Goal: Task Accomplishment & Management: Manage account settings

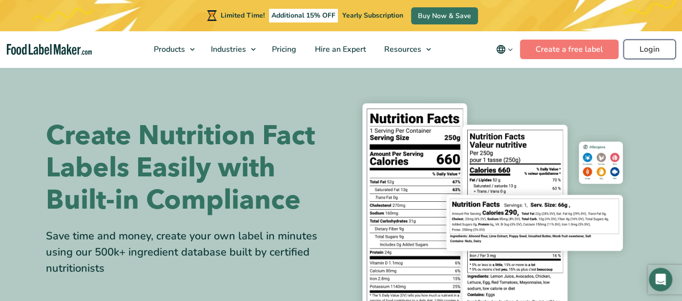
click at [637, 51] on link "Login" at bounding box center [649, 50] width 52 height 20
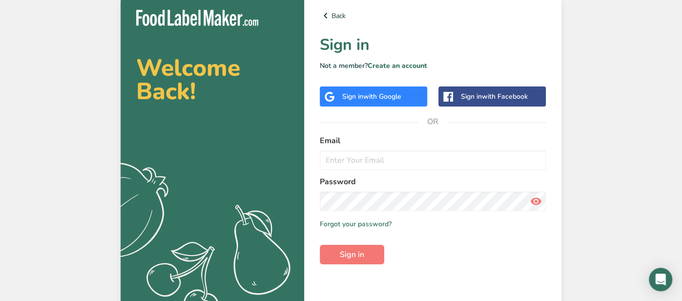
click at [391, 97] on span "with Google" at bounding box center [382, 96] width 38 height 9
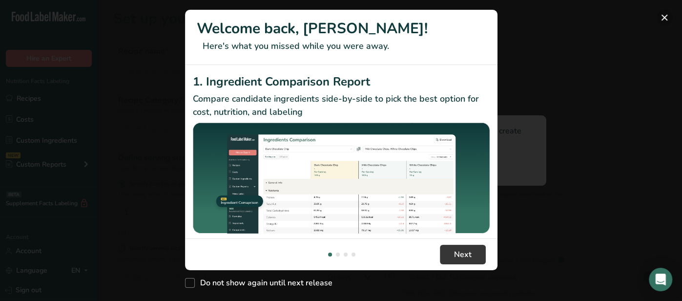
click at [664, 18] on button "New Features" at bounding box center [664, 18] width 16 height 16
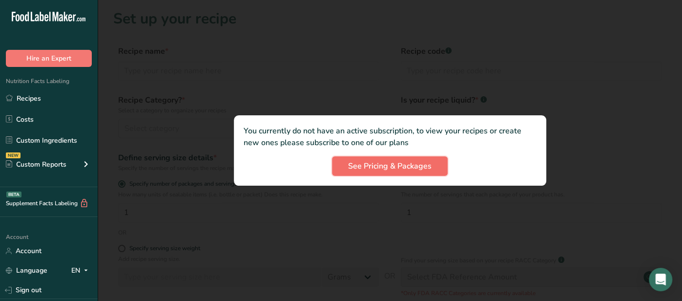
click at [388, 167] on span "See Pricing & Packages" at bounding box center [389, 166] width 83 height 12
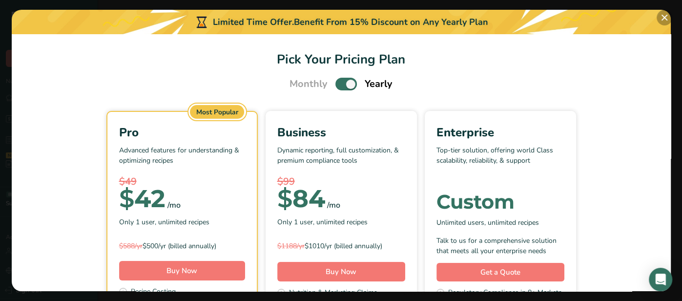
click at [661, 17] on button "Pick Your Pricing Plan Modal" at bounding box center [664, 18] width 16 height 16
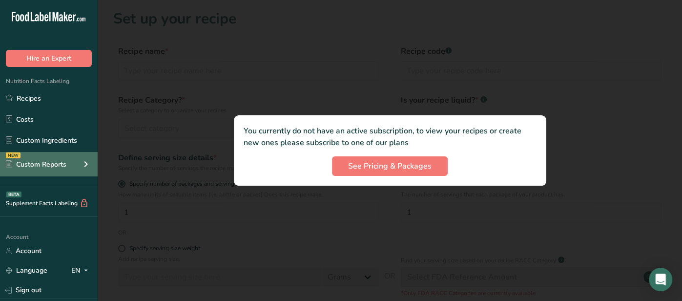
click at [62, 163] on div "Custom Reports" at bounding box center [36, 164] width 60 height 10
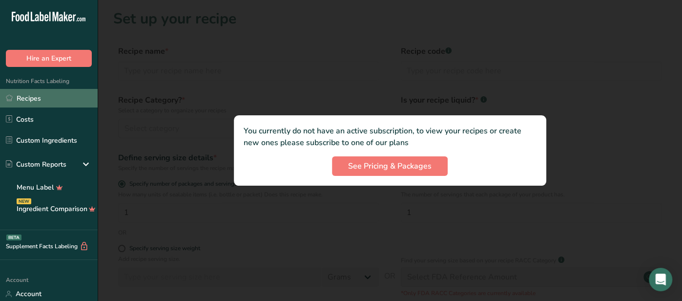
click at [44, 93] on link "Recipes" at bounding box center [49, 98] width 98 height 19
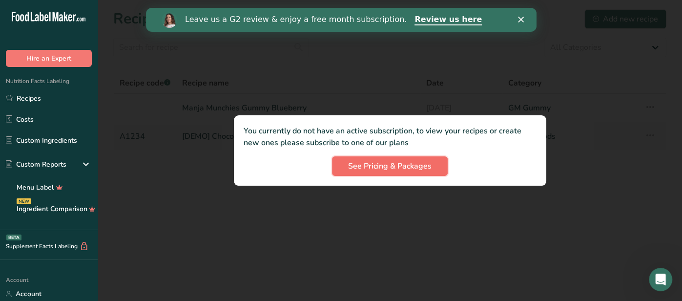
click at [400, 164] on span "See Pricing & Packages" at bounding box center [389, 166] width 83 height 12
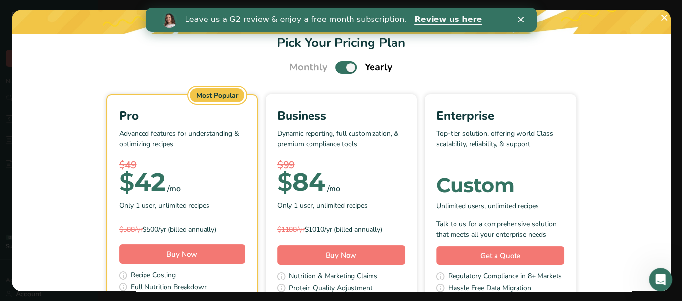
scroll to position [17, 0]
click at [347, 67] on span "Pick Your Pricing Plan Modal" at bounding box center [345, 67] width 21 height 12
click at [342, 67] on input "Pick Your Pricing Plan Modal" at bounding box center [338, 67] width 6 height 6
checkbox input "false"
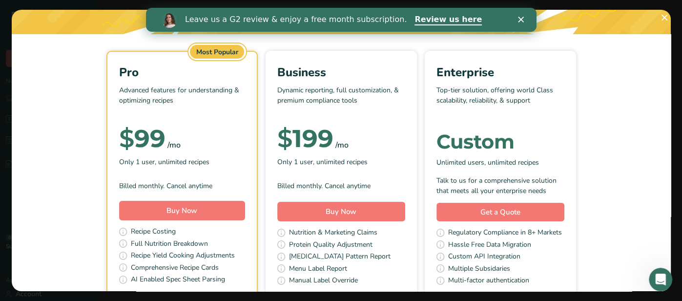
scroll to position [75, 0]
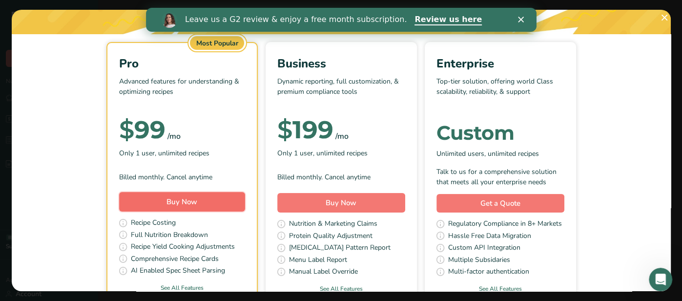
click at [179, 204] on span "Buy Now" at bounding box center [181, 202] width 31 height 10
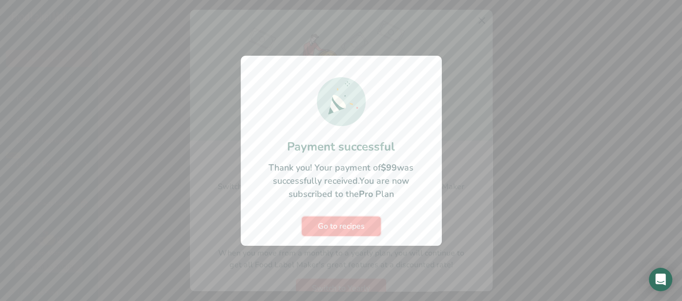
click at [338, 225] on span "Go to recipes" at bounding box center [341, 226] width 47 height 12
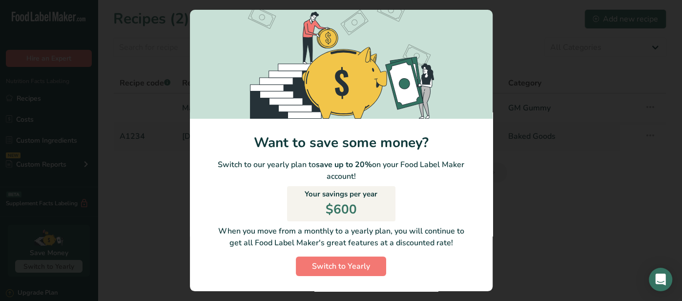
scroll to position [2, 0]
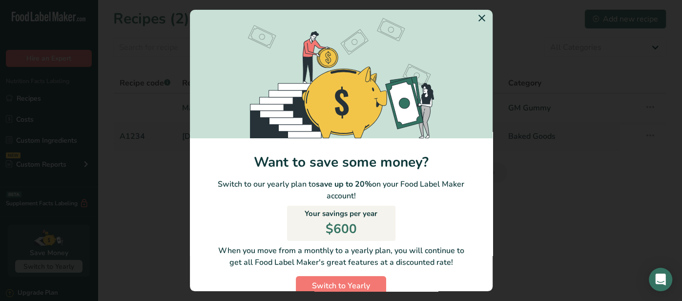
click at [483, 16] on icon "Switch to Yearly Modal" at bounding box center [482, 18] width 12 height 18
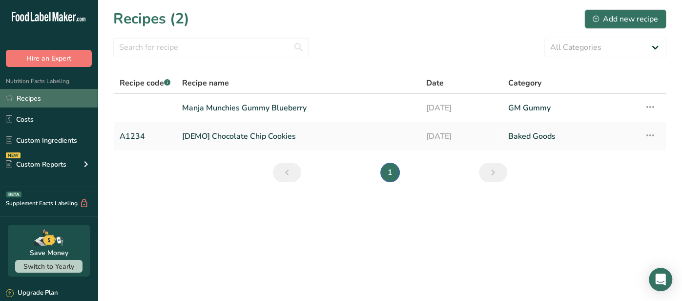
click at [43, 99] on link "Recipes" at bounding box center [49, 98] width 98 height 19
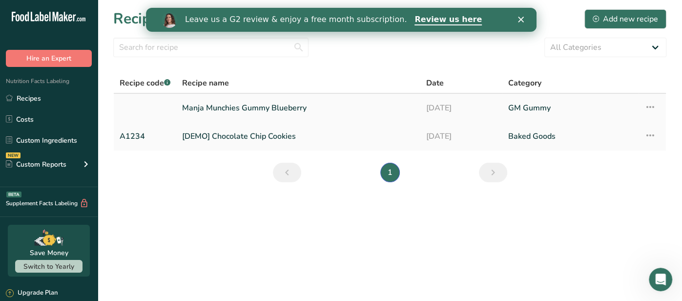
click at [233, 106] on link "Manja Munchies Gummy Blueberry" at bounding box center [298, 108] width 232 height 20
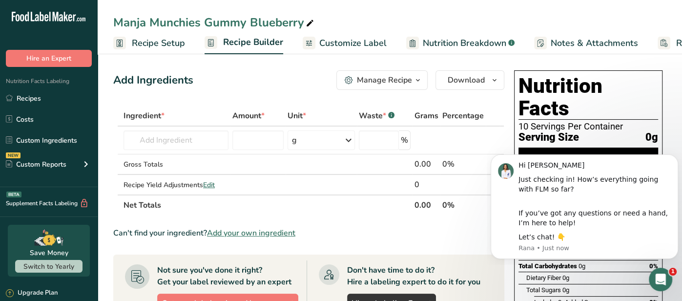
click at [480, 18] on div "Manja Munchies Gummy Blueberry" at bounding box center [390, 23] width 584 height 18
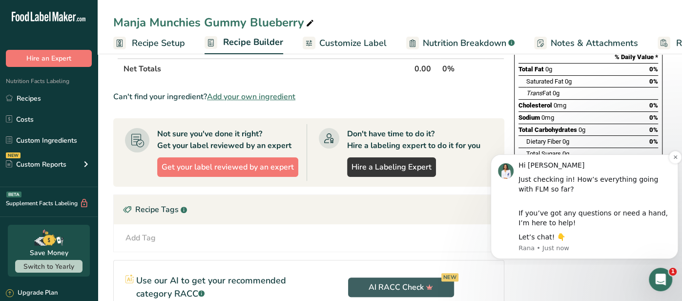
scroll to position [136, 0]
click at [666, 161] on div "Hi [PERSON_NAME]" at bounding box center [594, 166] width 152 height 10
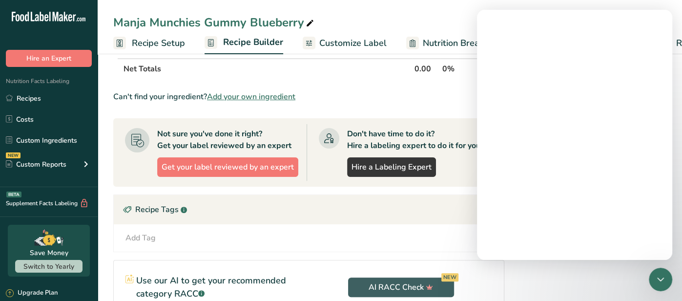
scroll to position [0, 0]
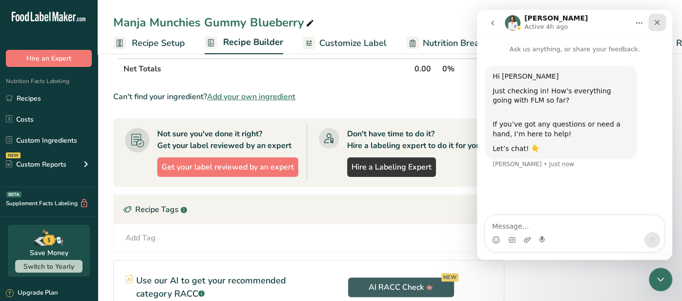
click at [657, 22] on icon "Close" at bounding box center [656, 22] width 5 height 5
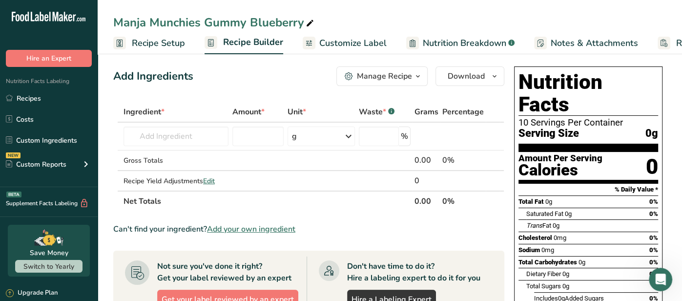
scroll to position [3, 0]
click at [158, 41] on span "Recipe Setup" at bounding box center [158, 43] width 53 height 13
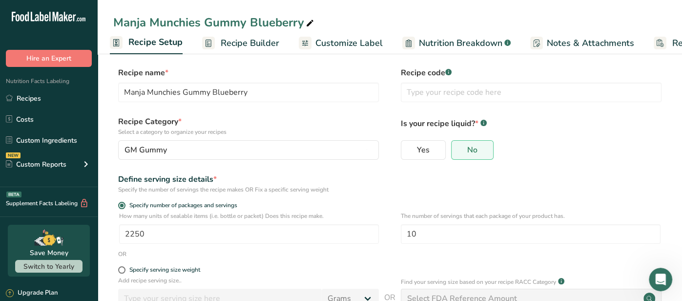
click at [236, 40] on span "Recipe Builder" at bounding box center [250, 43] width 59 height 13
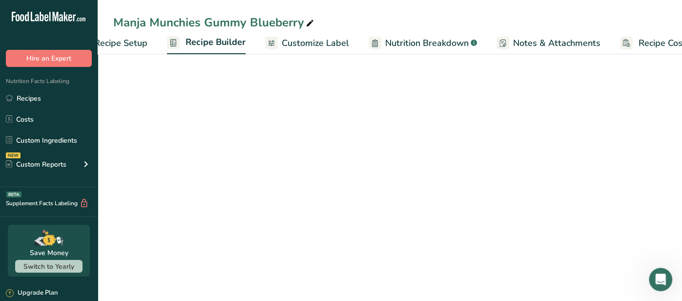
scroll to position [0, 69]
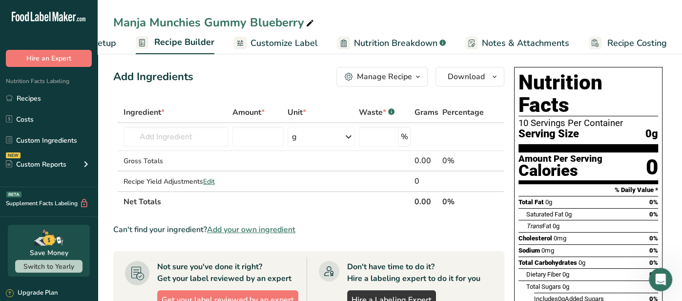
click at [366, 48] on span "Nutrition Breakdown" at bounding box center [395, 43] width 83 height 13
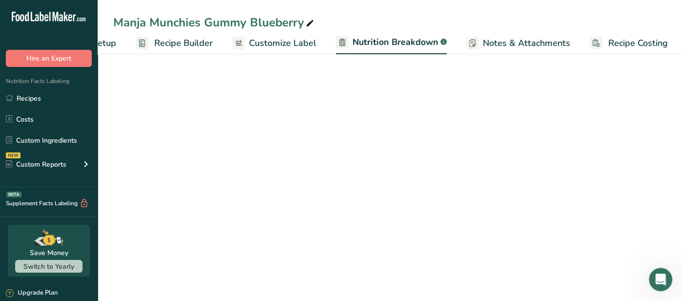
scroll to position [0, 69]
select select "Calories"
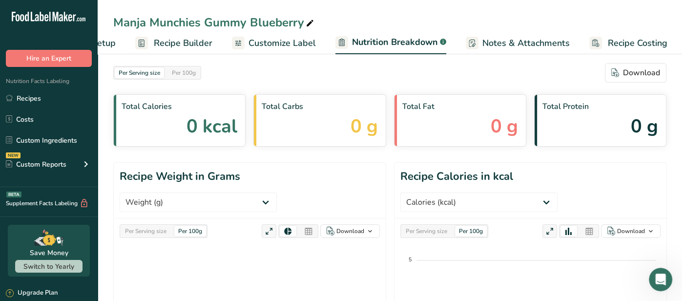
click at [514, 40] on span "Notes & Attachments" at bounding box center [525, 43] width 87 height 13
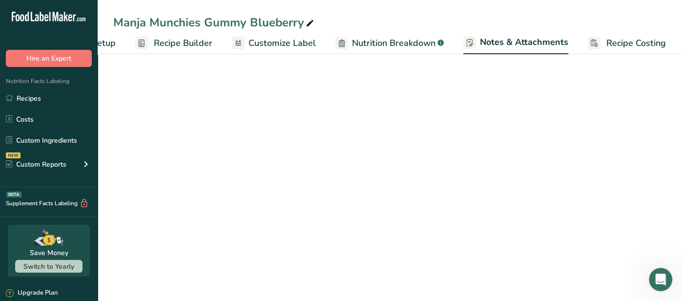
scroll to position [23, 0]
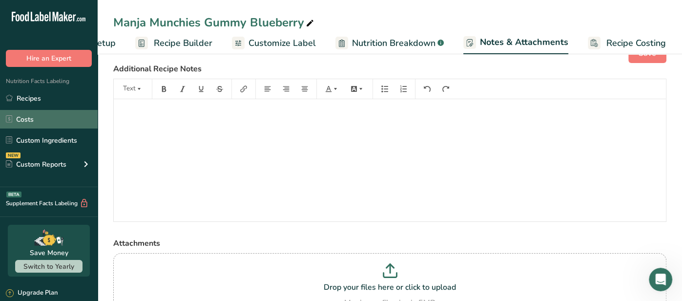
click at [38, 118] on link "Costs" at bounding box center [49, 119] width 98 height 19
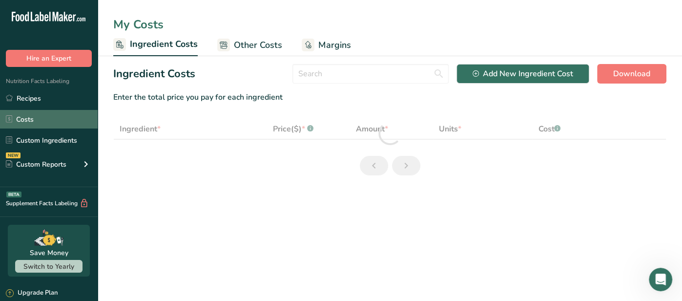
select select "1"
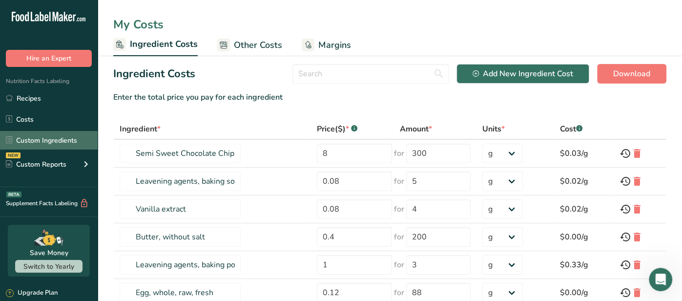
click at [47, 144] on link "Custom Ingredients" at bounding box center [49, 140] width 98 height 19
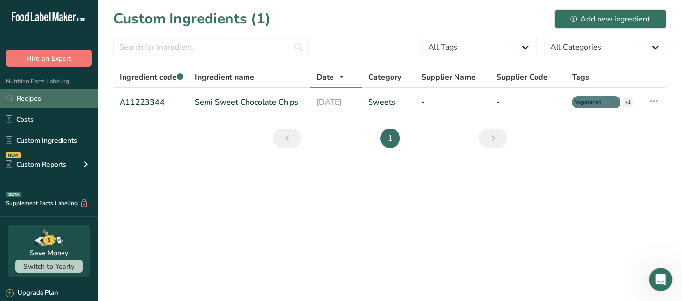
click at [31, 101] on link "Recipes" at bounding box center [49, 98] width 98 height 19
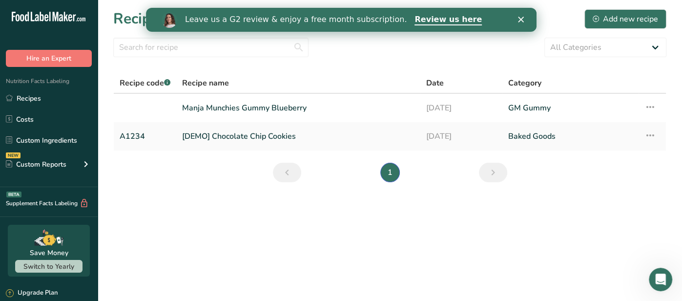
scroll to position [140, 0]
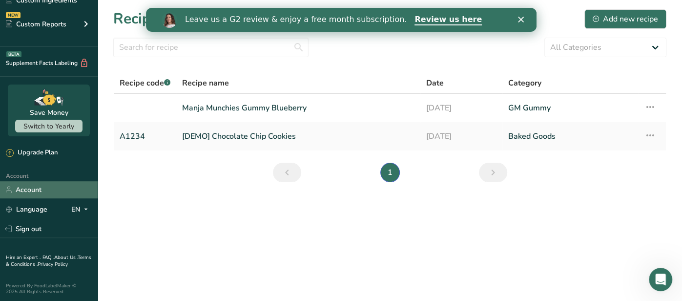
click at [40, 188] on link "Account" at bounding box center [49, 189] width 98 height 17
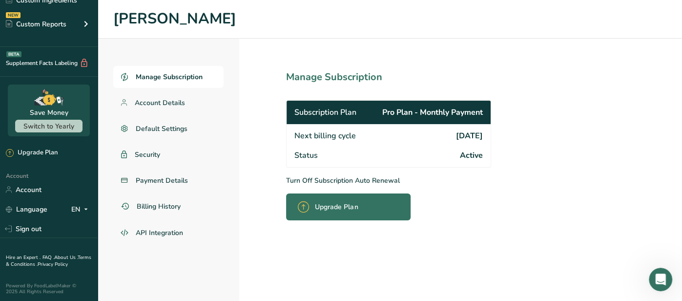
click at [168, 77] on span "Manage Subscription" at bounding box center [169, 77] width 67 height 10
click at [325, 179] on p "Turn Off Subscription Auto Renewal" at bounding box center [410, 180] width 248 height 10
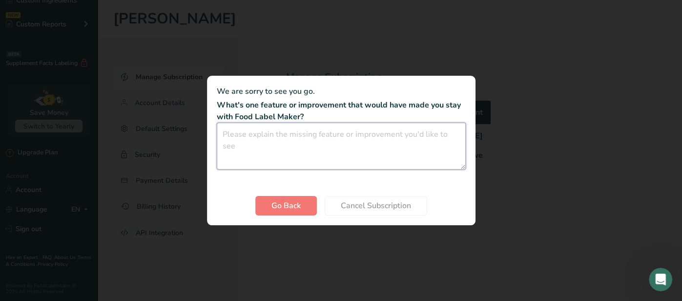
click at [266, 129] on textarea "Cancel subscription modal" at bounding box center [341, 145] width 249 height 47
type textarea "wrong software need refund!"
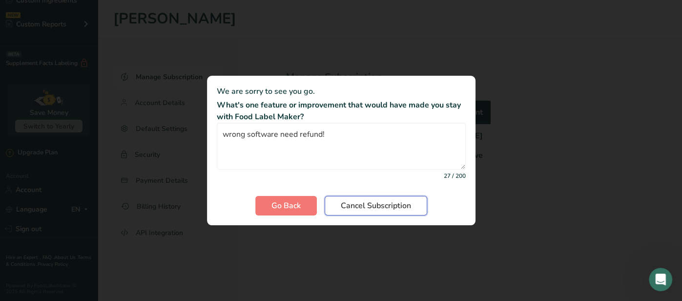
click at [374, 205] on span "Cancel Subscription" at bounding box center [376, 206] width 70 height 12
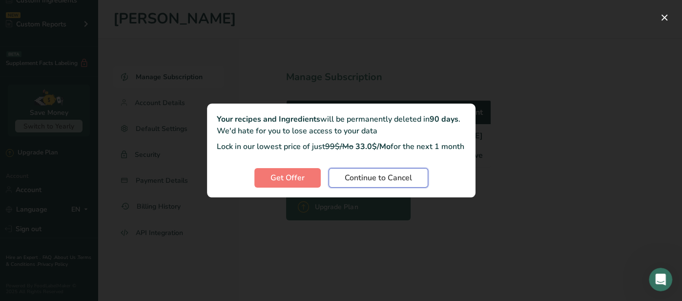
click at [374, 183] on span "Continue to Cancel" at bounding box center [377, 178] width 67 height 12
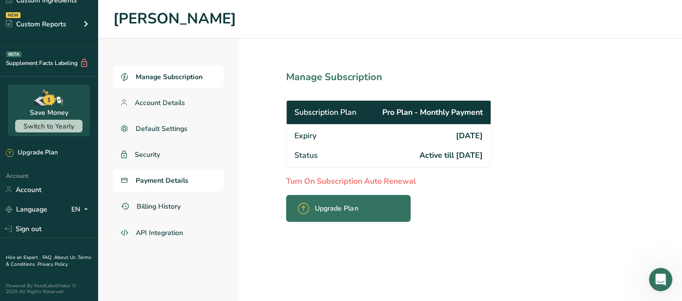
click at [166, 184] on span "Payment Details" at bounding box center [162, 180] width 53 height 10
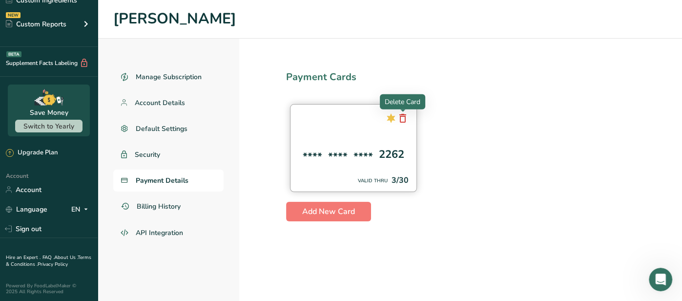
click at [402, 118] on icon at bounding box center [403, 118] width 12 height 18
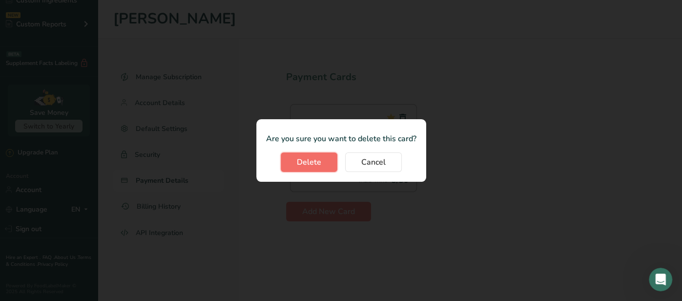
click at [330, 162] on button "Delete" at bounding box center [309, 162] width 57 height 20
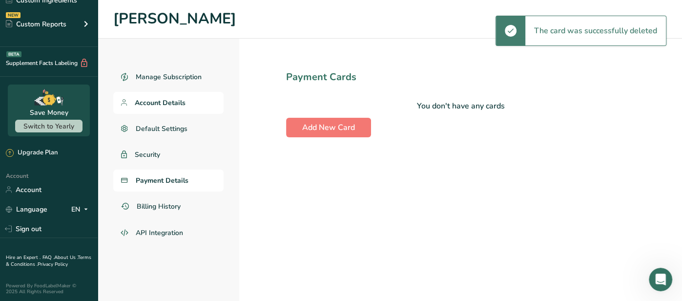
click at [171, 106] on span "Account Details" at bounding box center [160, 103] width 51 height 10
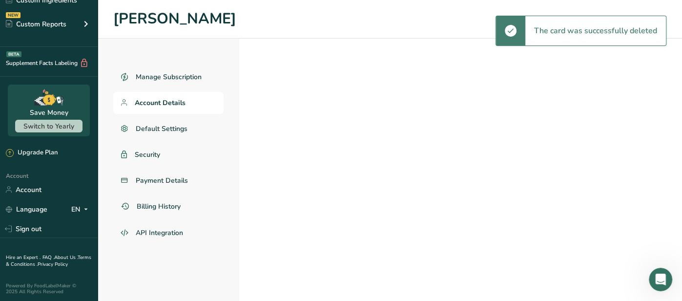
select select
select select "8"
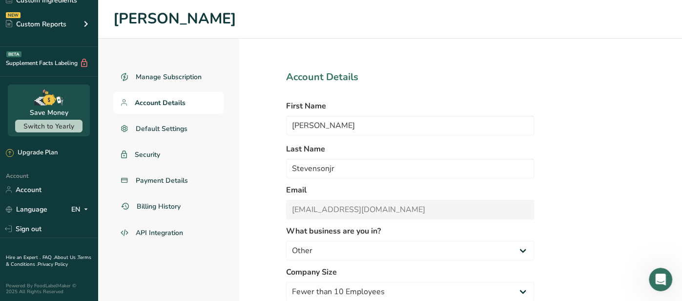
scroll to position [59, 0]
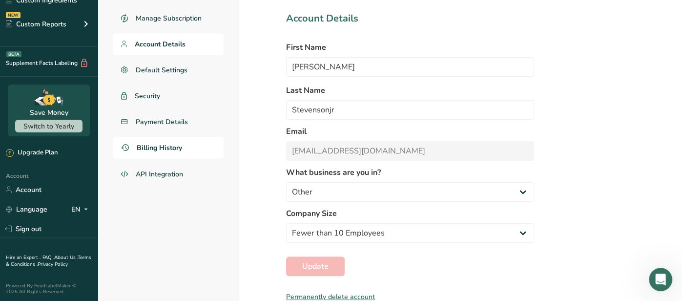
click at [161, 151] on span "Billing History" at bounding box center [159, 147] width 45 height 10
